Goal: Obtain resource: Obtain resource

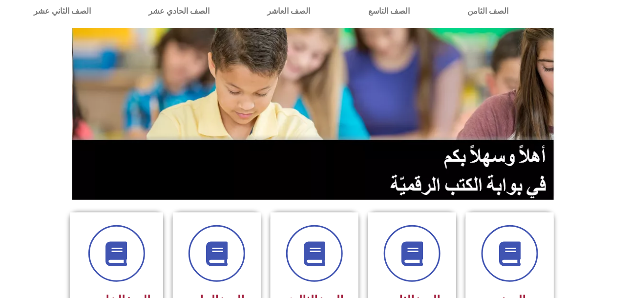
scroll to position [195, 0]
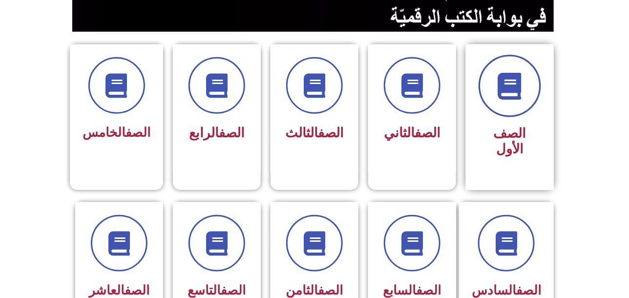
click at [522, 105] on span at bounding box center [510, 86] width 63 height 63
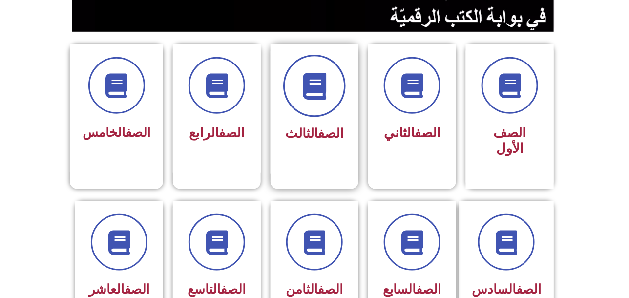
click at [319, 85] on icon at bounding box center [314, 86] width 27 height 27
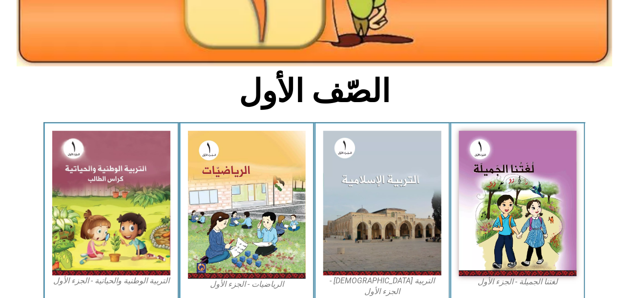
scroll to position [129, 0]
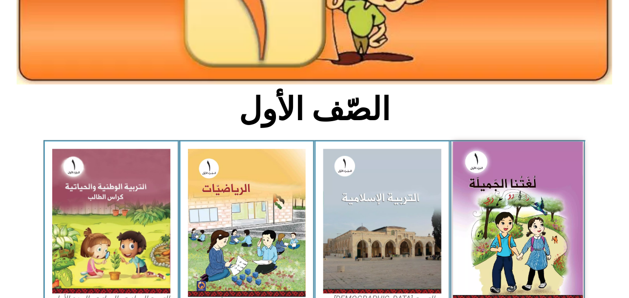
click at [529, 192] on img at bounding box center [518, 222] width 130 height 160
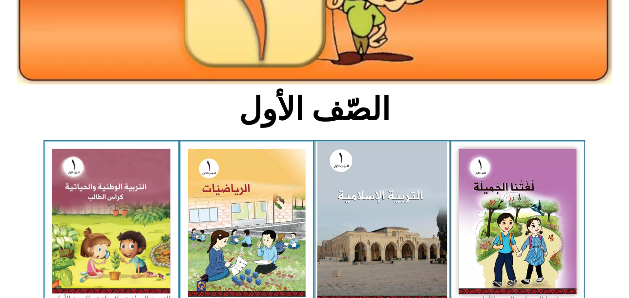
click at [416, 217] on img at bounding box center [383, 221] width 130 height 159
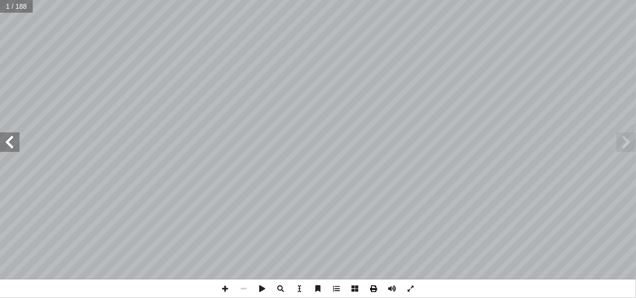
click at [374, 291] on span at bounding box center [374, 288] width 19 height 19
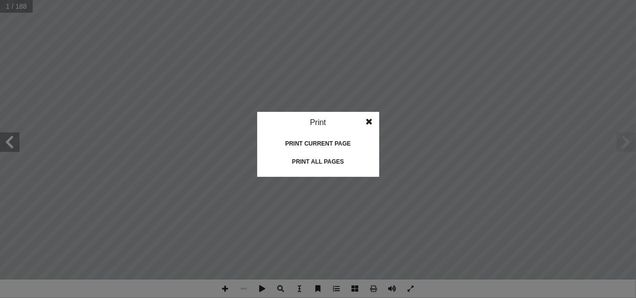
click at [328, 166] on div "Print all pages" at bounding box center [319, 162] width 98 height 16
click at [369, 119] on span at bounding box center [370, 122] width 18 height 20
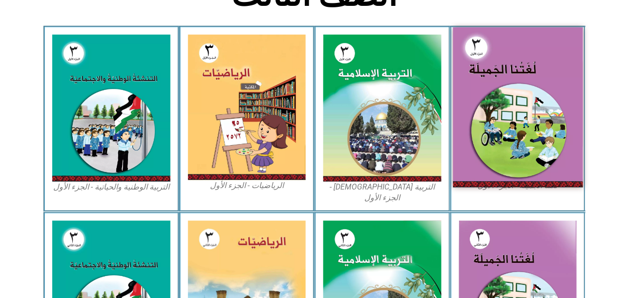
scroll to position [244, 0]
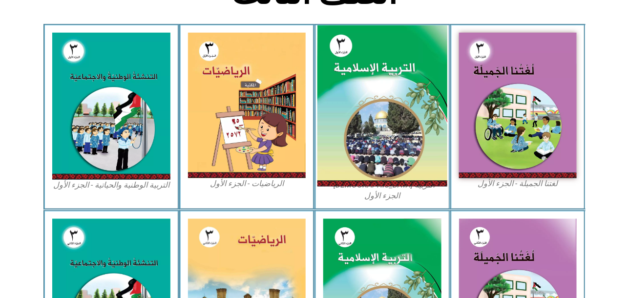
click at [369, 96] on img at bounding box center [383, 106] width 130 height 162
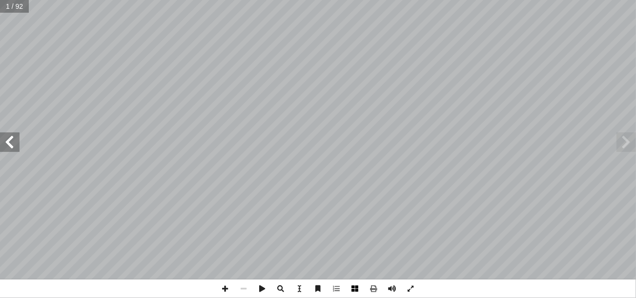
click at [354, 286] on span at bounding box center [355, 288] width 19 height 19
click at [372, 291] on span at bounding box center [374, 288] width 19 height 19
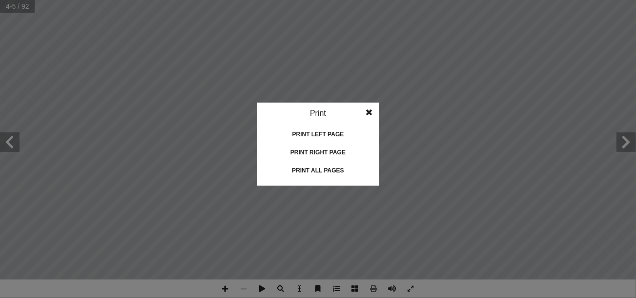
click at [336, 169] on div "Print all pages" at bounding box center [319, 171] width 98 height 16
